Goal: Communication & Community: Answer question/provide support

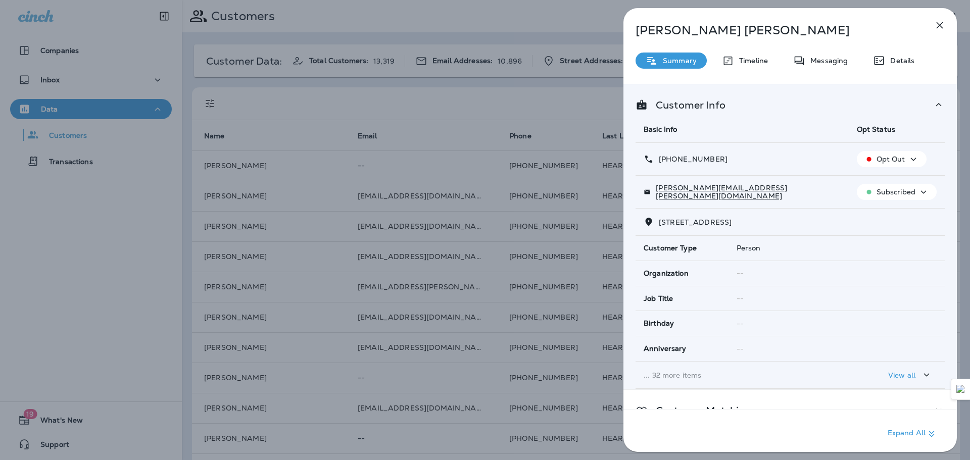
click at [939, 22] on icon "button" at bounding box center [940, 25] width 12 height 12
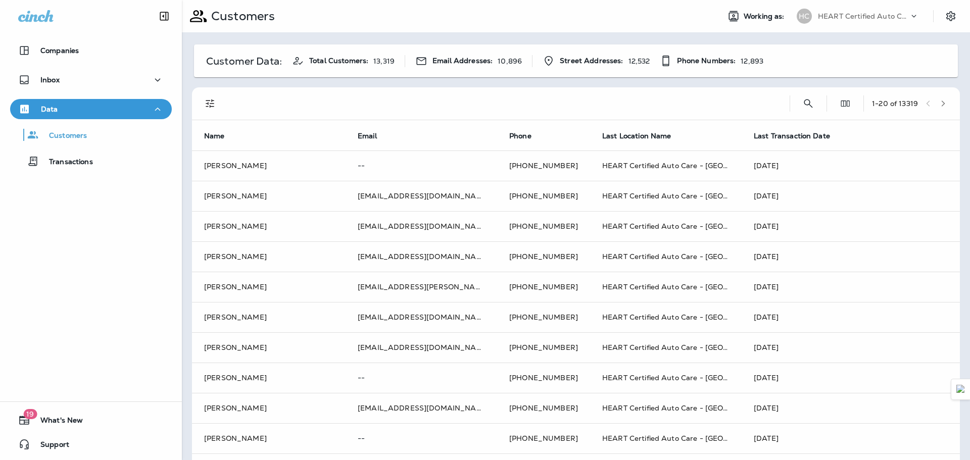
click at [74, 77] on div "Inbox" at bounding box center [91, 80] width 146 height 13
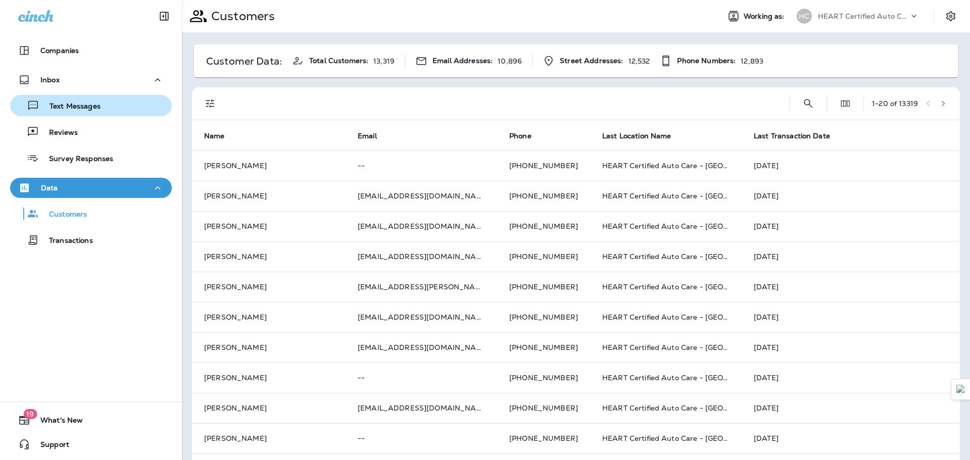
click at [96, 111] on p "Text Messages" at bounding box center [69, 107] width 61 height 10
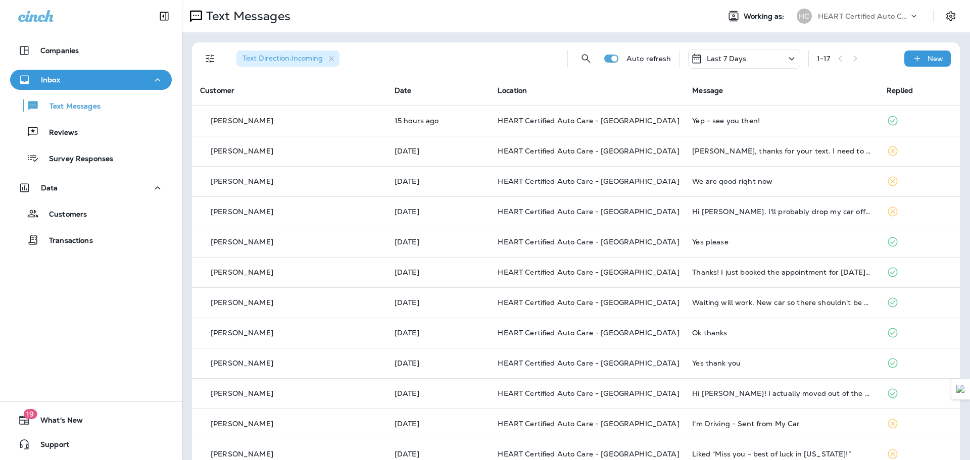
click at [715, 55] on p "Last 7 Days" at bounding box center [727, 59] width 40 height 8
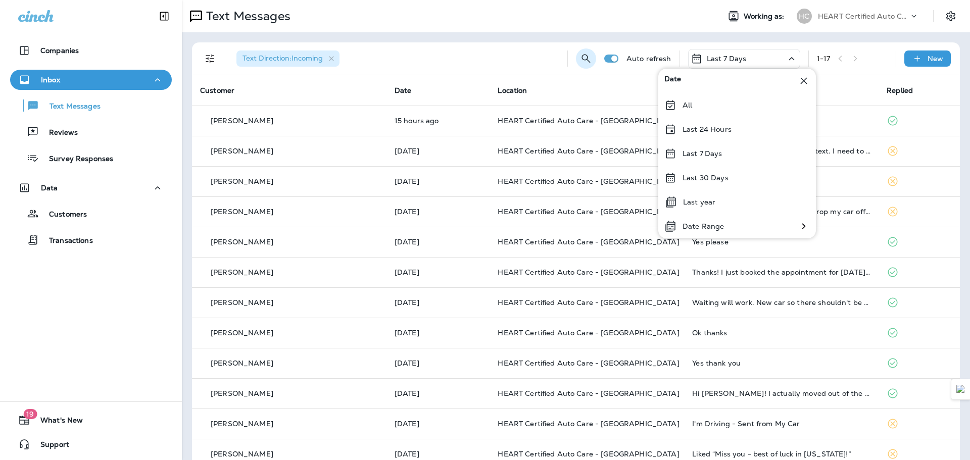
click at [581, 57] on icon "Search Messages" at bounding box center [586, 59] width 12 height 12
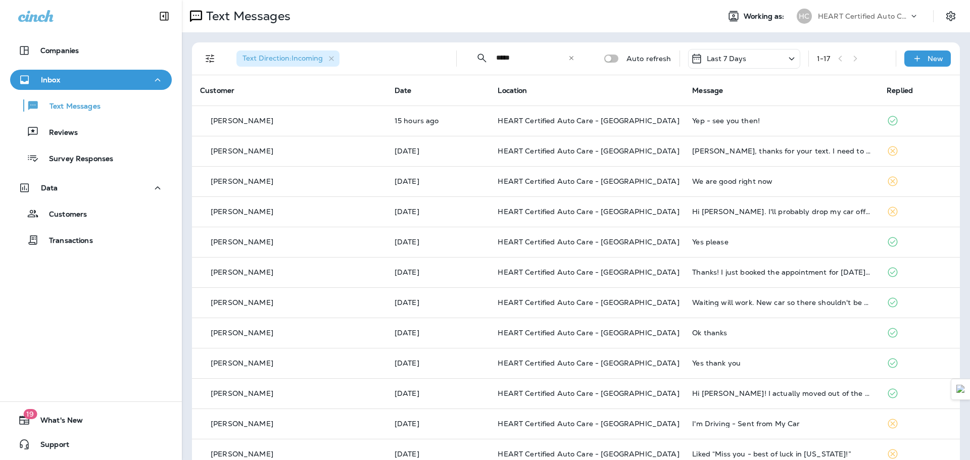
type input "*****"
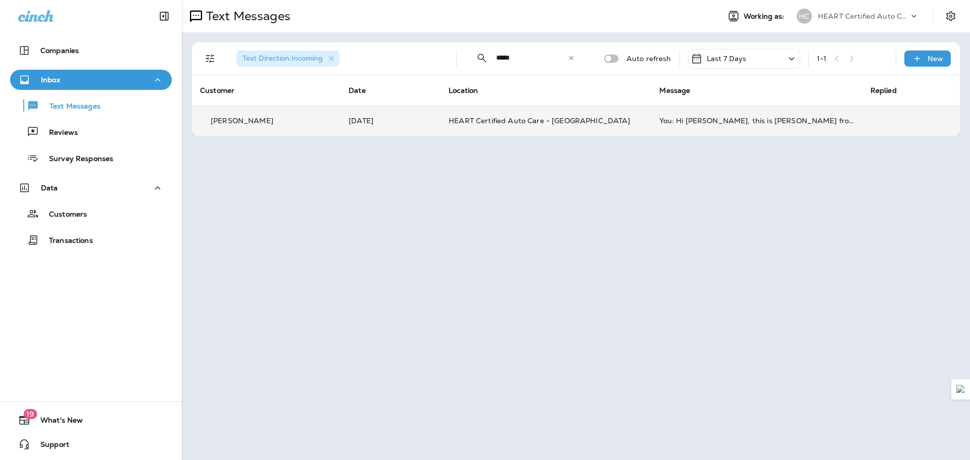
click at [295, 128] on td "[PERSON_NAME]" at bounding box center [266, 121] width 149 height 30
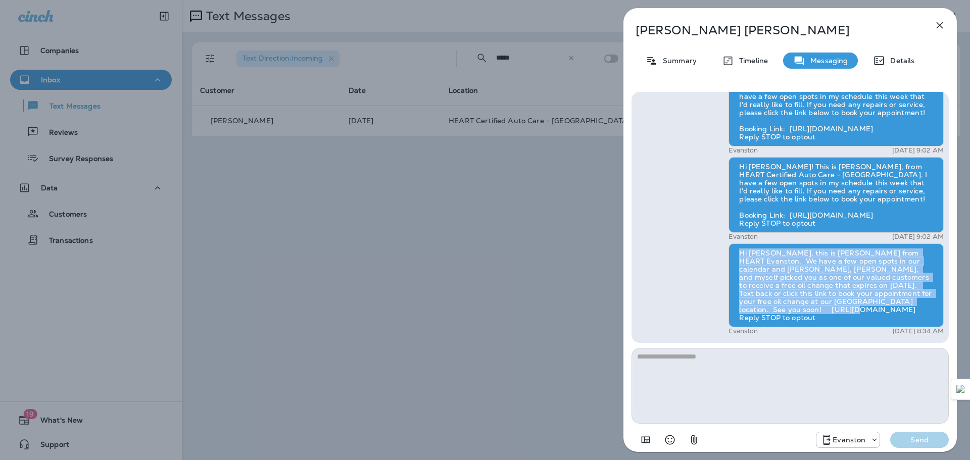
drag, startPoint x: 738, startPoint y: 259, endPoint x: 880, endPoint y: 322, distance: 155.0
click at [880, 322] on div "Hi [PERSON_NAME], this is [PERSON_NAME] from HEART Evanston. We have a few open…" at bounding box center [836, 286] width 215 height 84
click at [876, 315] on div "Hi [PERSON_NAME], this is [PERSON_NAME] from HEART Evanston. We have a few open…" at bounding box center [836, 286] width 215 height 84
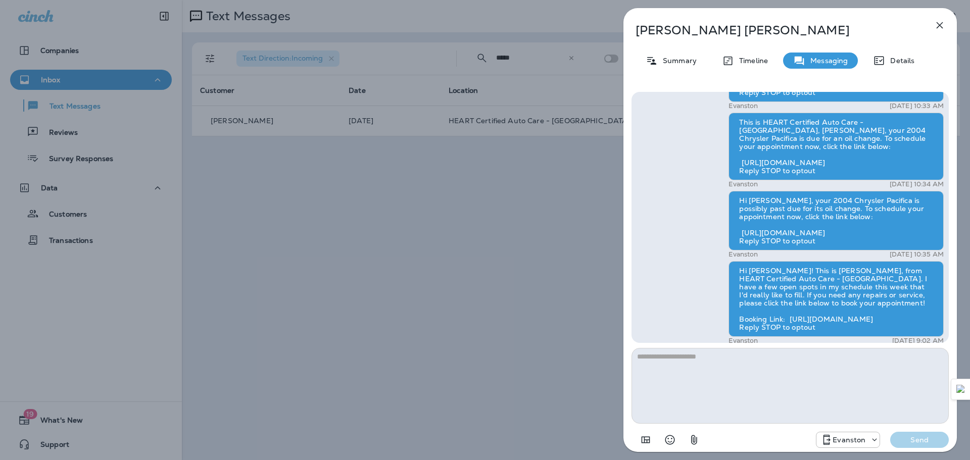
scroll to position [-253, 0]
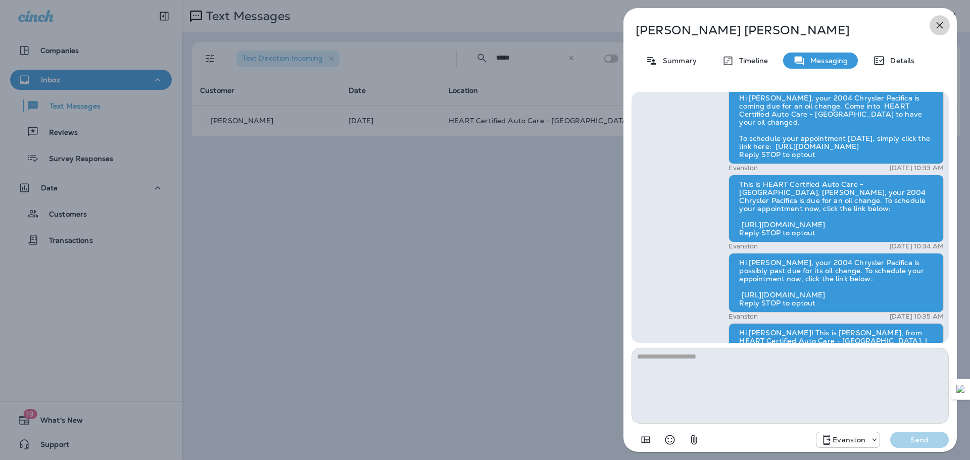
click at [944, 30] on icon "button" at bounding box center [940, 25] width 12 height 12
